Goal: Task Accomplishment & Management: Use online tool/utility

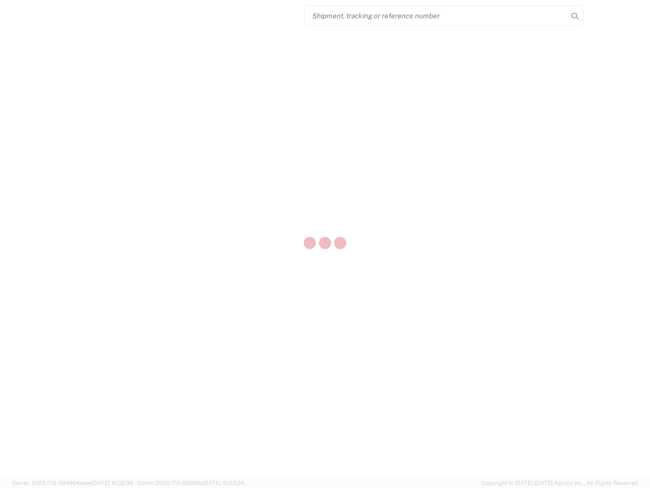
select select "US"
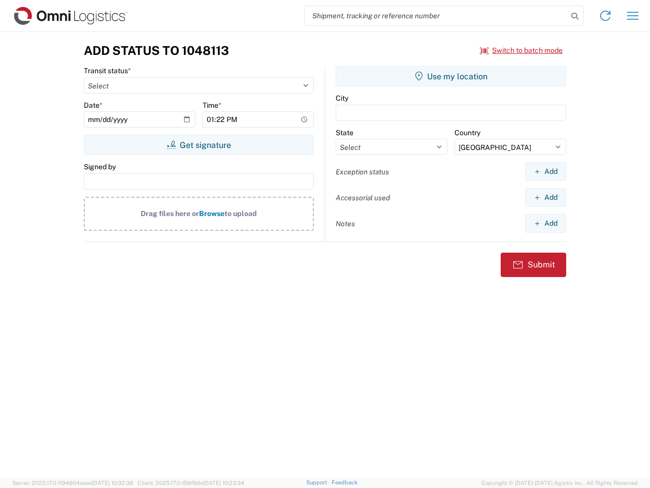
click at [437, 16] on input "search" at bounding box center [436, 15] width 263 height 19
click at [575, 16] on icon at bounding box center [575, 16] width 14 height 14
click at [606, 16] on icon at bounding box center [606, 16] width 16 height 16
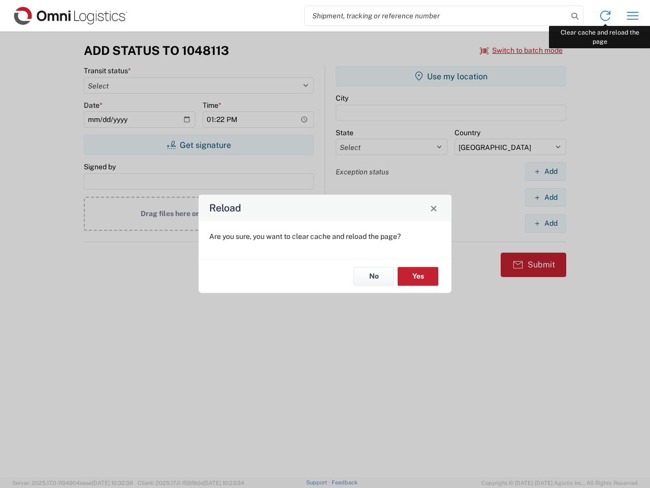
click at [633, 16] on div "Reload Are you sure, you want to clear cache and reload the page? No Yes" at bounding box center [325, 244] width 650 height 488
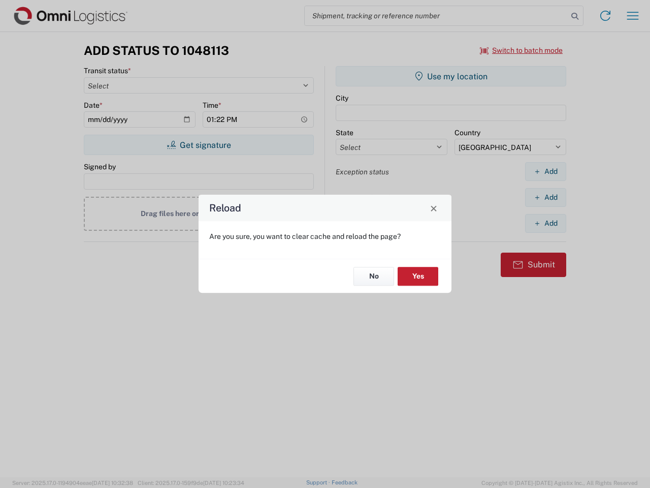
click at [522, 50] on div "Reload Are you sure, you want to clear cache and reload the page? No Yes" at bounding box center [325, 244] width 650 height 488
click at [199, 145] on div "Reload Are you sure, you want to clear cache and reload the page? No Yes" at bounding box center [325, 244] width 650 height 488
click at [451, 76] on div "Reload Are you sure, you want to clear cache and reload the page? No Yes" at bounding box center [325, 244] width 650 height 488
click at [546, 171] on div "Reload Are you sure, you want to clear cache and reload the page? No Yes" at bounding box center [325, 244] width 650 height 488
click at [546, 197] on div "Reload Are you sure, you want to clear cache and reload the page? No Yes" at bounding box center [325, 244] width 650 height 488
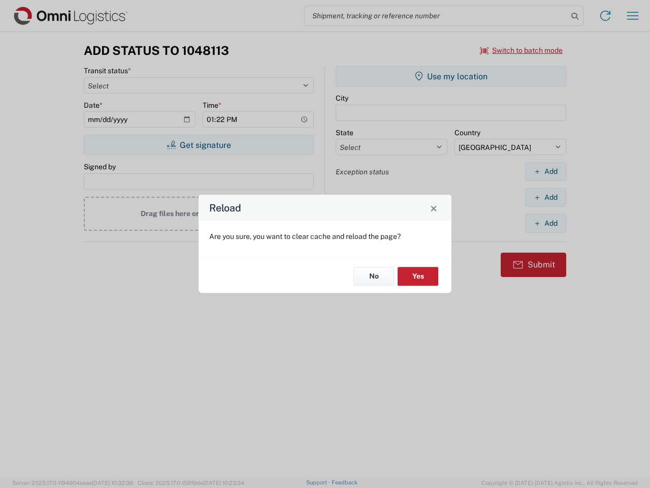
click at [546, 223] on div "Reload Are you sure, you want to clear cache and reload the page? No Yes" at bounding box center [325, 244] width 650 height 488
